Goal: Find specific page/section: Find specific page/section

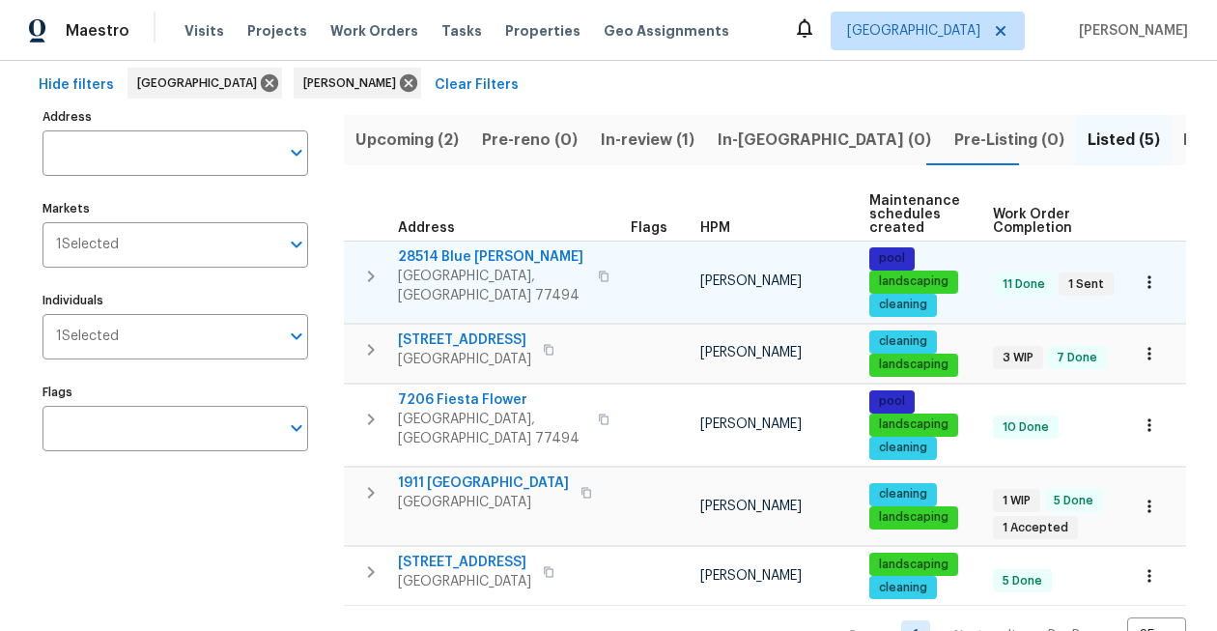
scroll to position [124, 0]
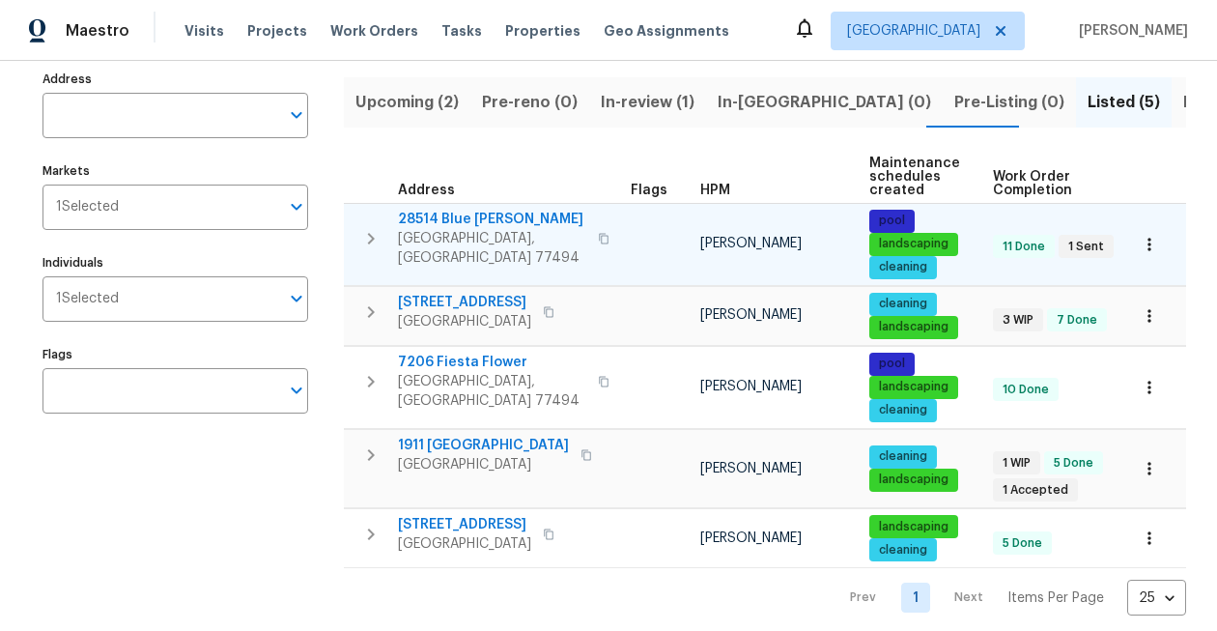
click at [436, 218] on span "28514 Blue Holly Ln" at bounding box center [492, 219] width 188 height 19
click at [1149, 247] on icon "button" at bounding box center [1148, 244] width 3 height 13
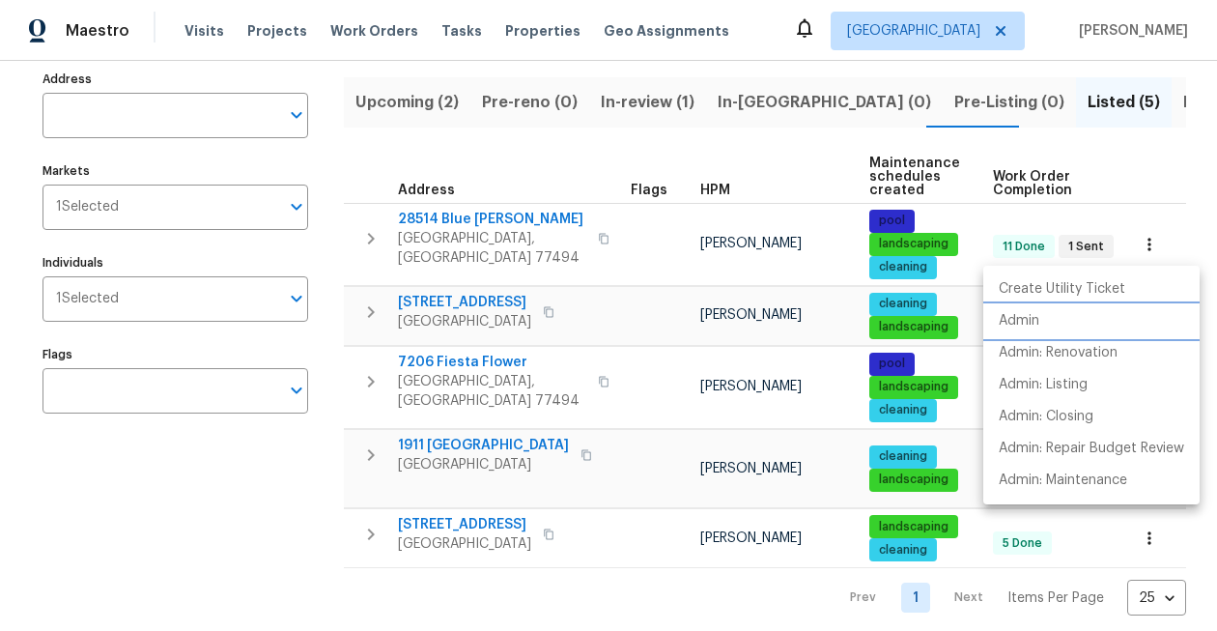
click at [1042, 318] on li "Admin" at bounding box center [1091, 321] width 216 height 32
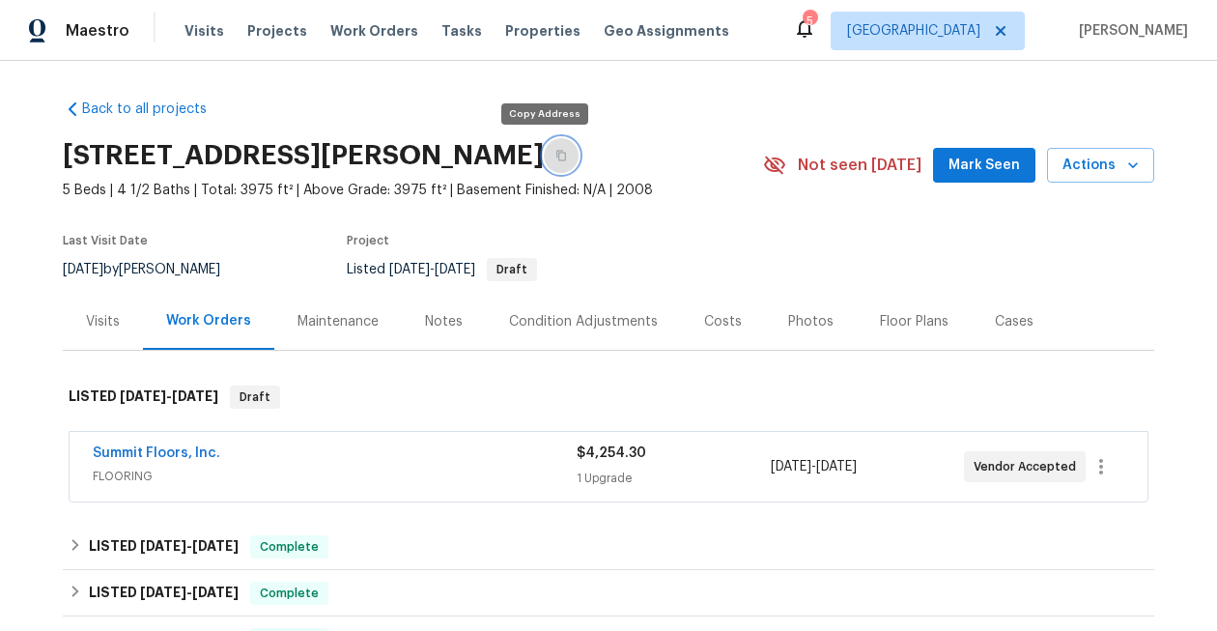
click at [555, 158] on icon "button" at bounding box center [561, 156] width 12 height 12
